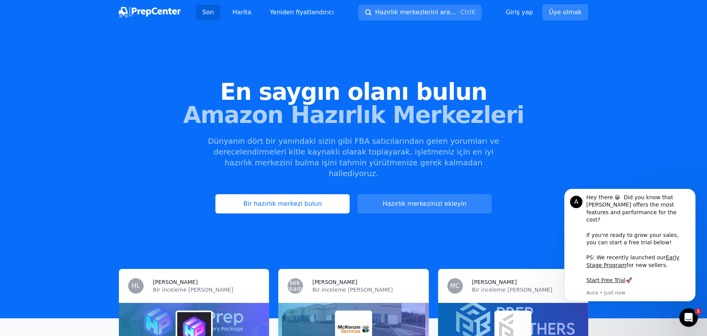
click at [556, 103] on span "Amazon Hazırlık Merkezleri" at bounding box center [353, 114] width 682 height 23
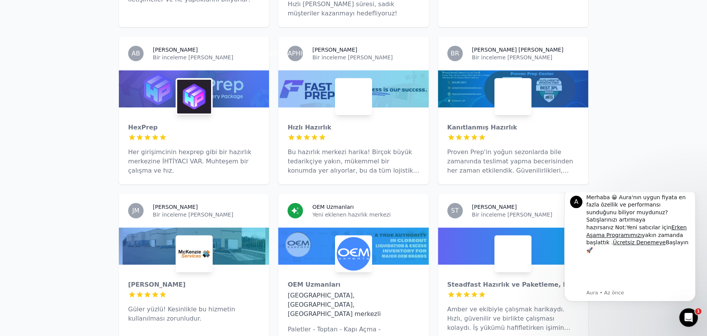
scroll to position [1903, 0]
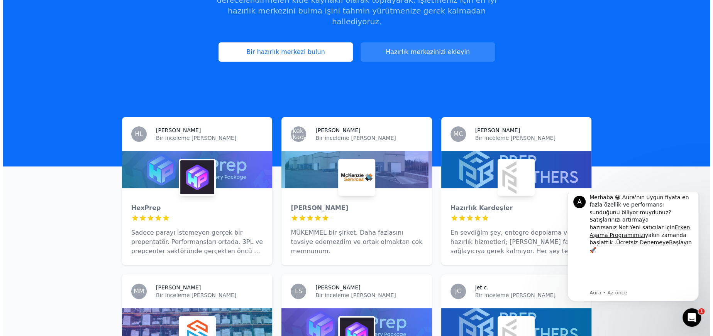
scroll to position [0, 0]
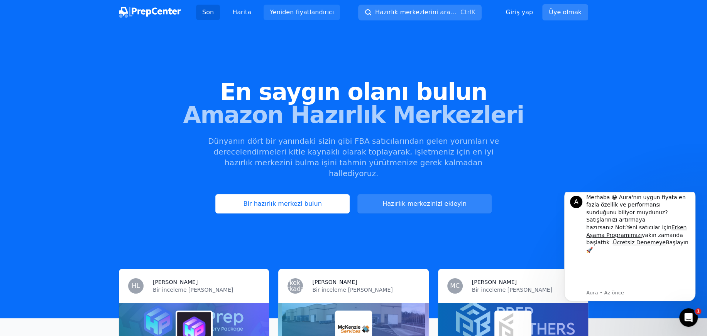
click at [309, 9] on font "Yeniden fiyatlandırıcı" at bounding box center [302, 11] width 64 height 7
click at [251, 8] on font "Harita" at bounding box center [241, 11] width 19 height 7
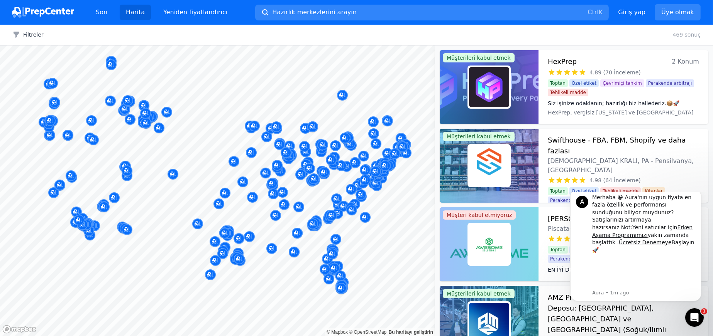
click at [39, 8] on img at bounding box center [43, 12] width 62 height 11
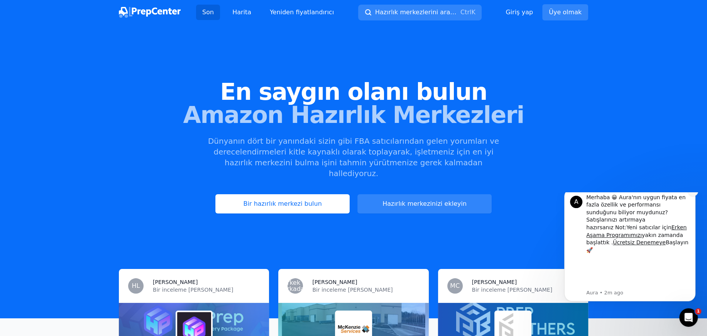
click at [696, 196] on button "Bildirimi reddet" at bounding box center [693, 191] width 10 height 10
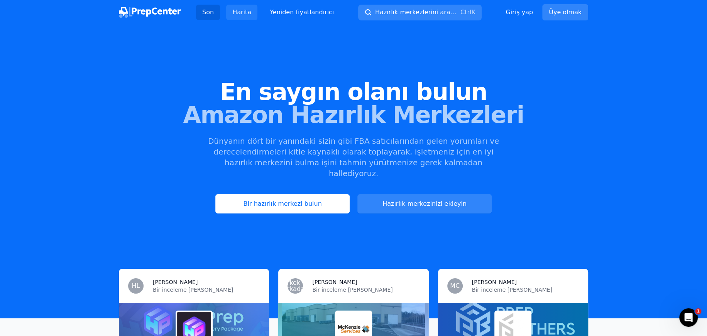
click at [251, 8] on font "Harita" at bounding box center [241, 11] width 19 height 7
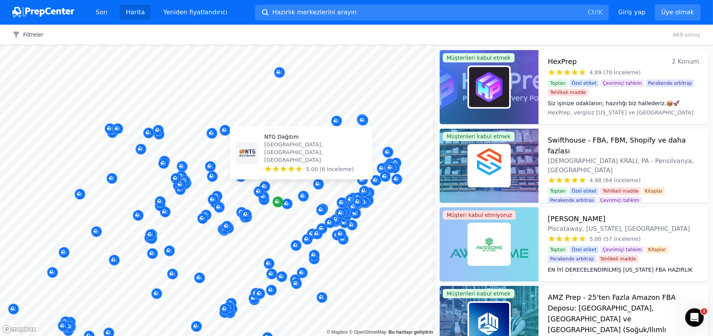
click at [278, 198] on icon "Harita işaretleyicisi" at bounding box center [278, 202] width 6 height 8
click at [278, 170] on div "NTG Dağıtım Beaver Falls, PA, ABD 5.00 (6 İnceleme)" at bounding box center [315, 153] width 102 height 40
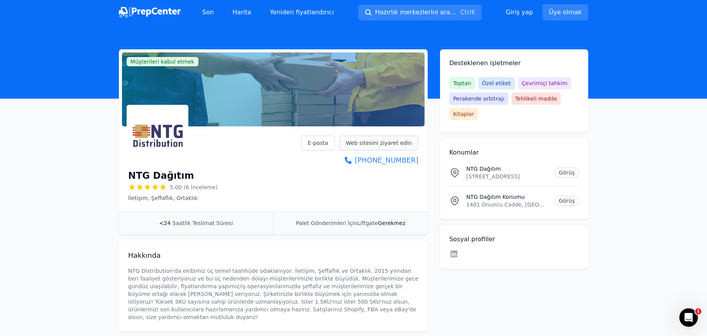
click at [365, 140] on font "Web sitesini ziyaret edin" at bounding box center [379, 143] width 66 height 6
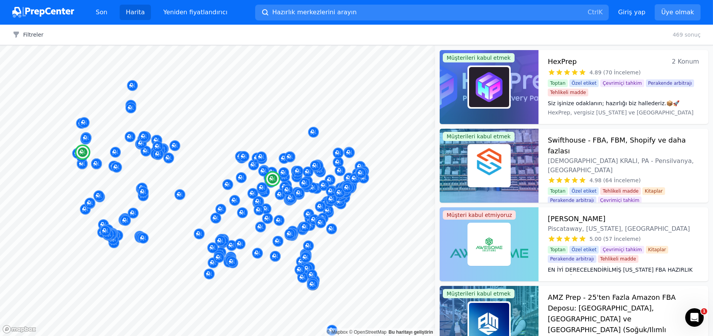
click at [481, 67] on img at bounding box center [489, 87] width 40 height 40
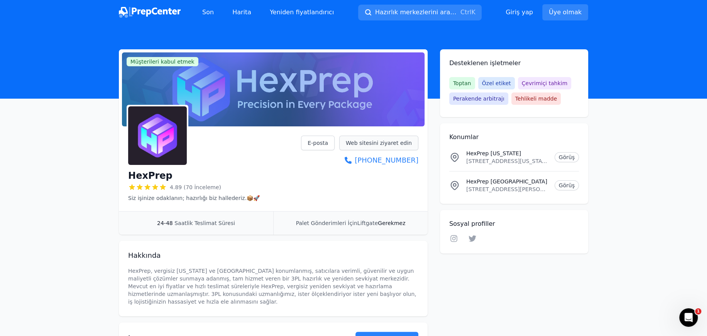
click at [375, 140] on font "Web sitesini ziyaret edin" at bounding box center [379, 143] width 66 height 6
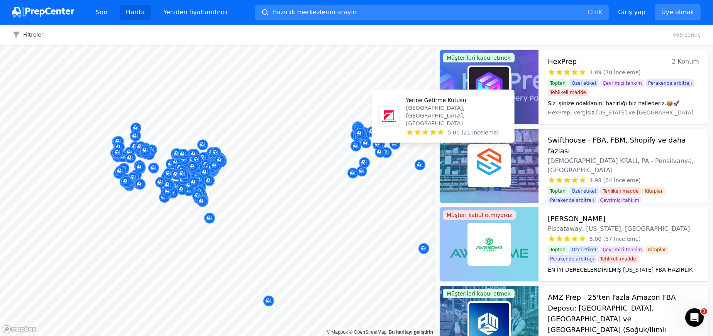
click at [438, 135] on icon at bounding box center [441, 132] width 6 height 5
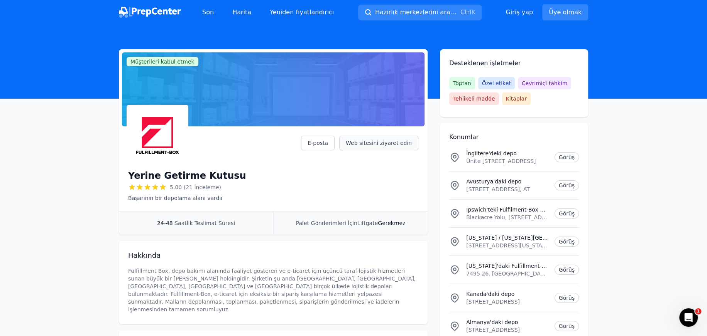
click at [369, 140] on font "Web sitesini ziyaret edin" at bounding box center [379, 143] width 66 height 6
click at [181, 7] on img at bounding box center [150, 12] width 62 height 11
